Goal: Task Accomplishment & Management: Manage account settings

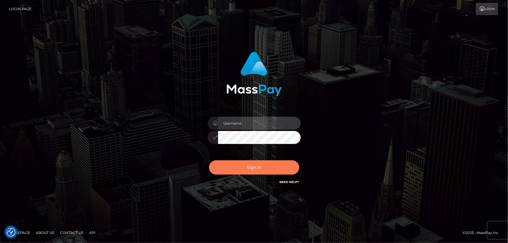
type input "[PERSON_NAME]"
click at [247, 164] on button "Sign in" at bounding box center [254, 168] width 90 height 14
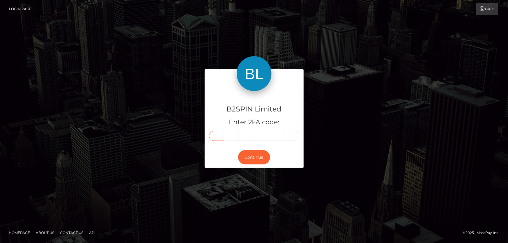
click at [216, 135] on input "text" at bounding box center [216, 136] width 15 height 10
type input "7"
type input "0"
type input "3"
type input "9"
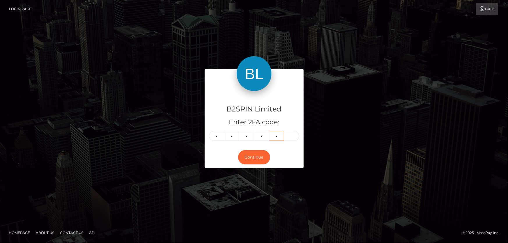
type input "3"
type input "9"
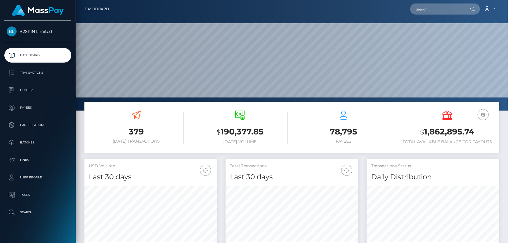
scroll to position [103, 132]
drag, startPoint x: 422, startPoint y: 129, endPoint x: 478, endPoint y: 128, distance: 55.9
click at [478, 128] on h3 "$ 1,862,895.74" at bounding box center [447, 132] width 95 height 12
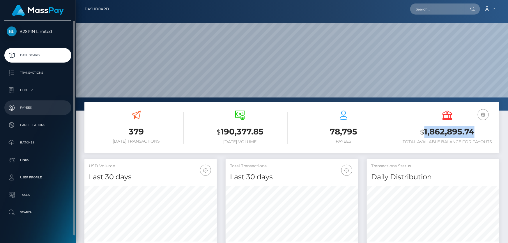
copy h3 "1,862,895.74"
